Goal: Task Accomplishment & Management: Manage account settings

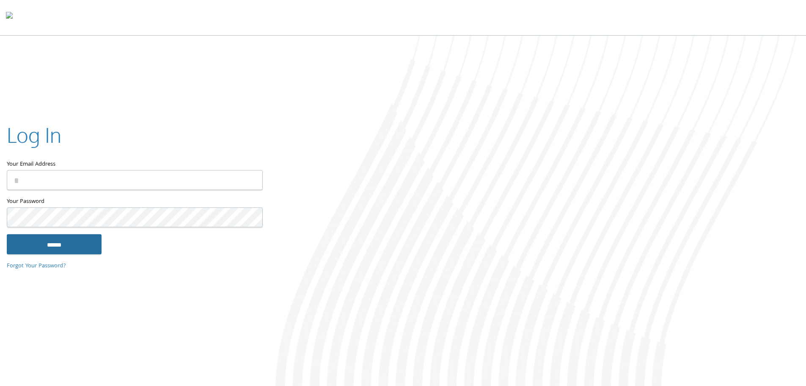
type input "**********"
click at [57, 242] on input "******" at bounding box center [54, 244] width 95 height 20
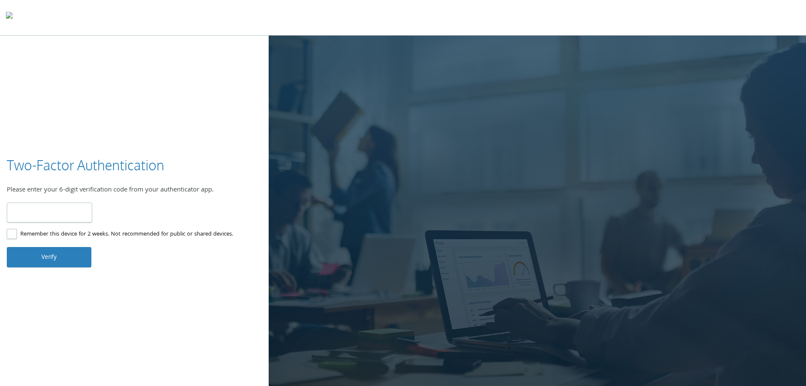
click at [21, 207] on input "number" at bounding box center [49, 212] width 85 height 20
type input "******"
